Goal: Use online tool/utility

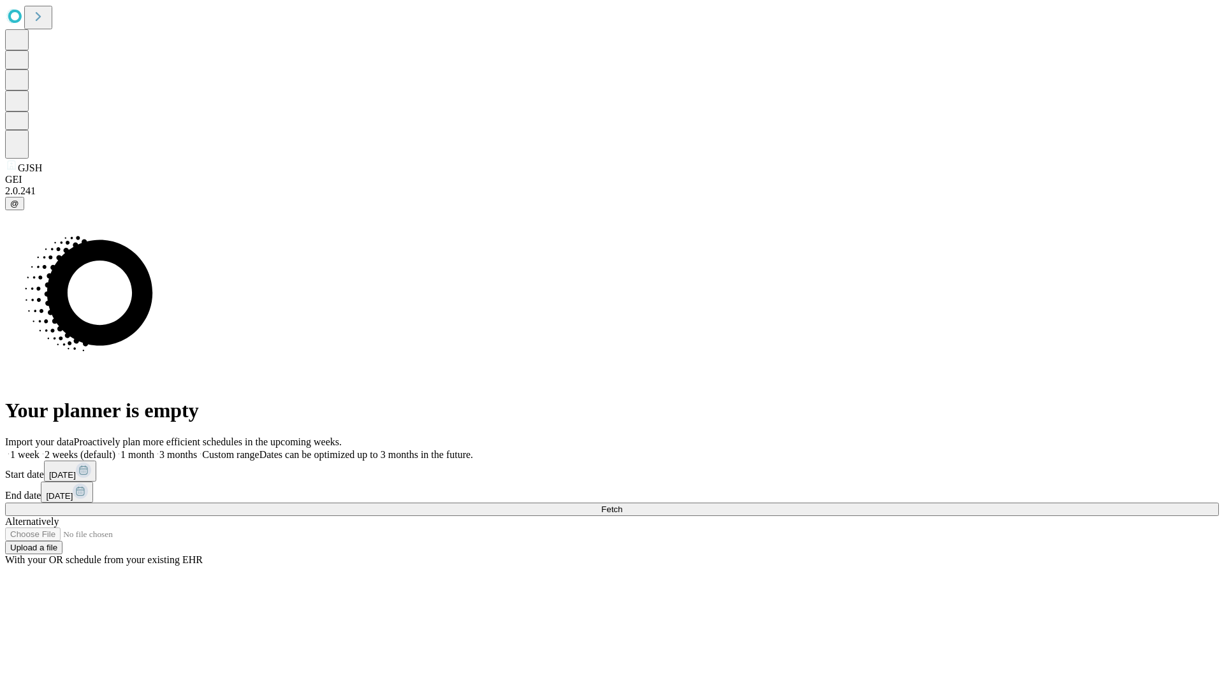
click at [622, 505] on span "Fetch" at bounding box center [611, 510] width 21 height 10
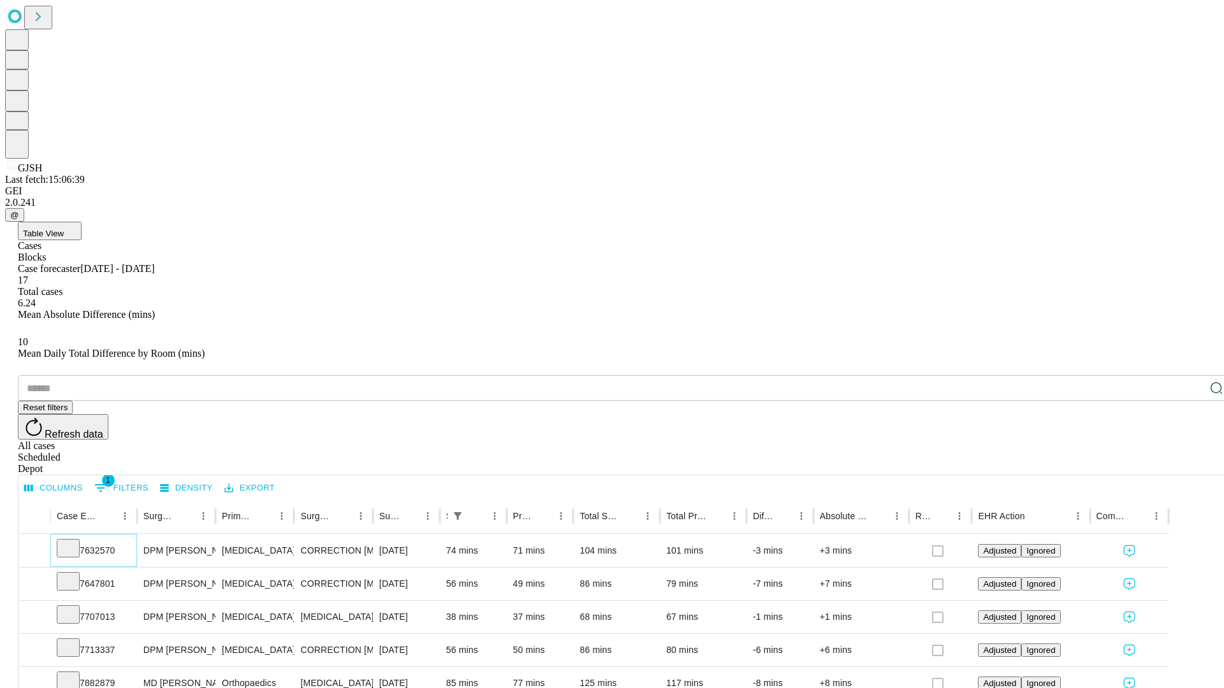
click at [75, 541] on icon at bounding box center [68, 547] width 13 height 13
